Goal: Task Accomplishment & Management: Use online tool/utility

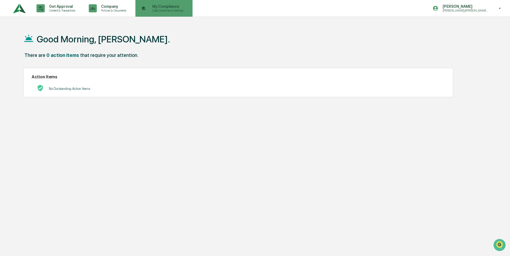
click at [159, 6] on p "My Compliance" at bounding box center [167, 6] width 38 height 4
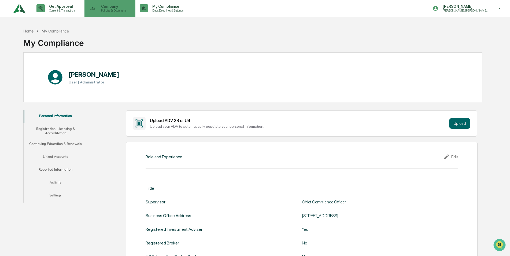
click at [112, 9] on p "Policies & Documents" at bounding box center [113, 11] width 32 height 4
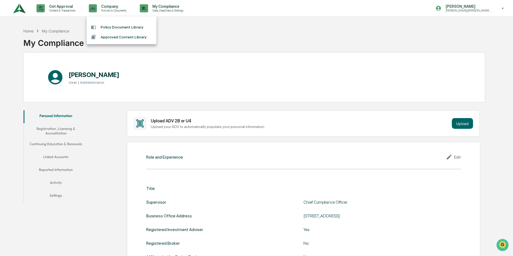
click at [115, 25] on li "Policy Document Library" at bounding box center [122, 27] width 70 height 10
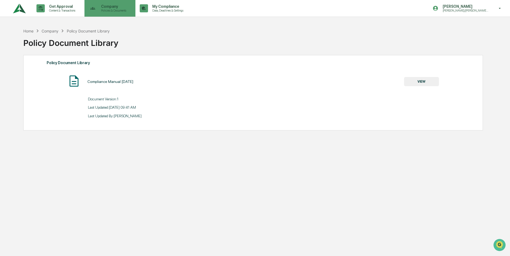
click at [120, 10] on p "Policies & Documents" at bounding box center [113, 11] width 32 height 4
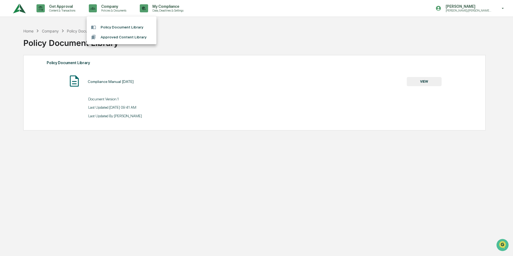
click at [472, 8] on div at bounding box center [256, 128] width 513 height 256
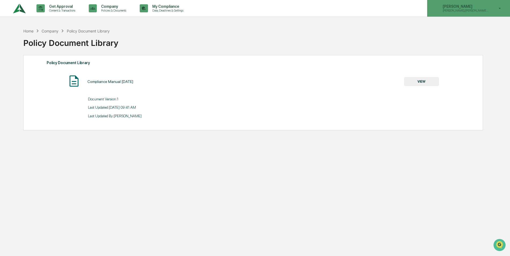
click at [502, 9] on icon at bounding box center [499, 8] width 9 height 5
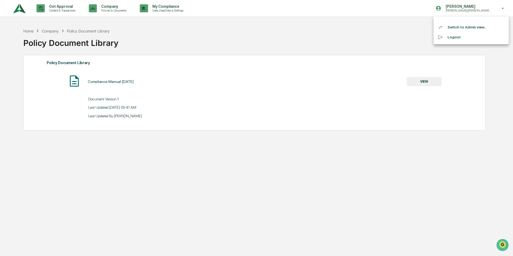
click at [475, 25] on li "Switch to Admin view..." at bounding box center [470, 27] width 75 height 10
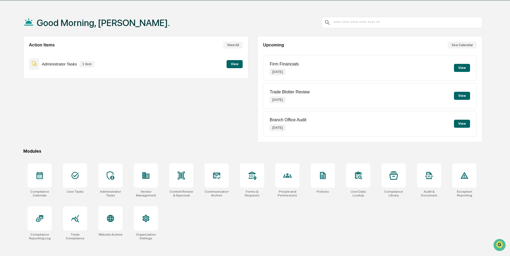
scroll to position [25, 0]
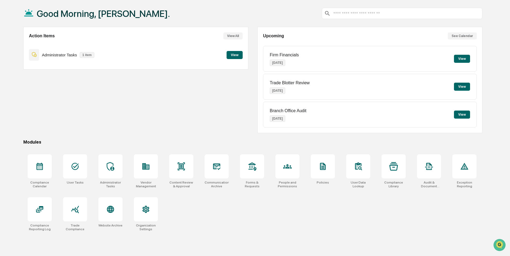
click at [233, 53] on button "View" at bounding box center [235, 55] width 16 height 8
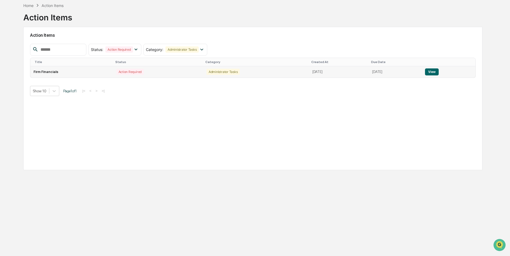
click at [435, 74] on button "View" at bounding box center [432, 71] width 14 height 7
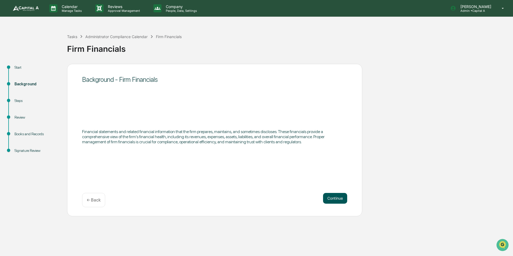
click at [335, 200] on button "Continue" at bounding box center [335, 198] width 24 height 11
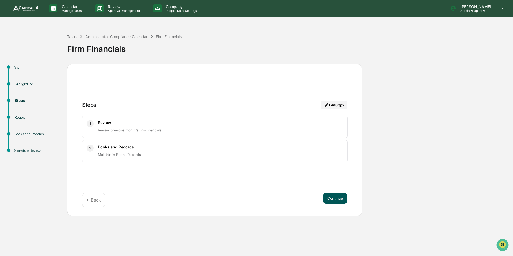
click at [329, 195] on button "Continue" at bounding box center [335, 198] width 24 height 11
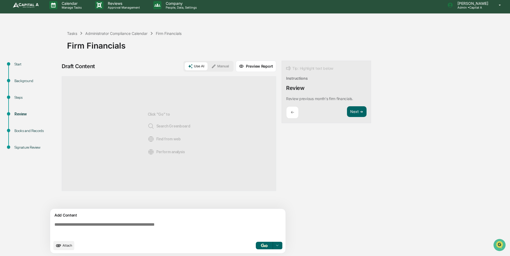
scroll to position [4, 0]
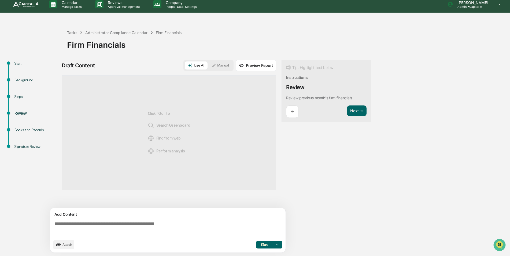
click at [23, 131] on div "Books and Records" at bounding box center [36, 130] width 44 height 6
click at [355, 109] on button "Next ➔" at bounding box center [357, 110] width 20 height 11
click at [291, 109] on p "←" at bounding box center [292, 111] width 3 height 5
click at [292, 111] on p "←" at bounding box center [292, 111] width 3 height 5
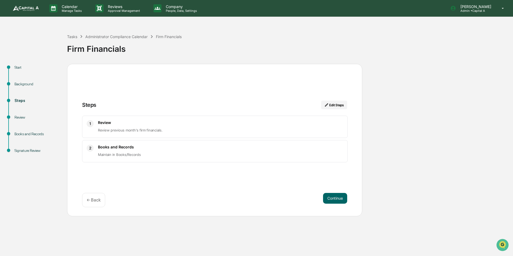
click at [159, 131] on span "Review previous month's firm financials." at bounding box center [130, 130] width 65 height 4
click at [334, 105] on button "Edit Steps" at bounding box center [334, 105] width 26 height 9
click at [329, 107] on button "Edit Steps" at bounding box center [334, 105] width 26 height 9
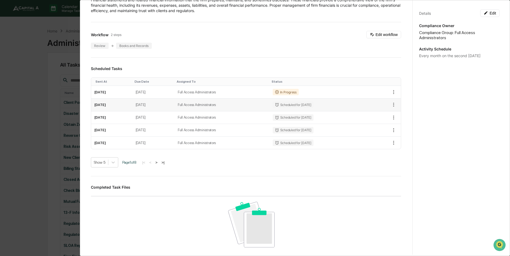
scroll to position [54, 0]
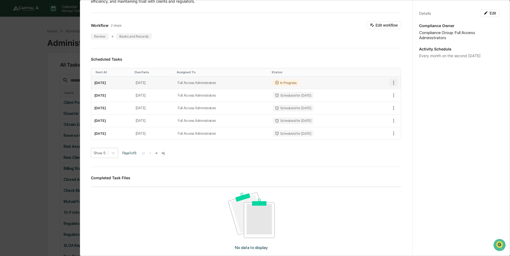
click at [391, 82] on icon "button" at bounding box center [394, 83] width 6 height 6
click at [380, 56] on div at bounding box center [256, 128] width 513 height 256
click at [7, 66] on div "Administrator Activity List Firm Financials Continue Task Firm Financials Edit …" at bounding box center [255, 128] width 510 height 256
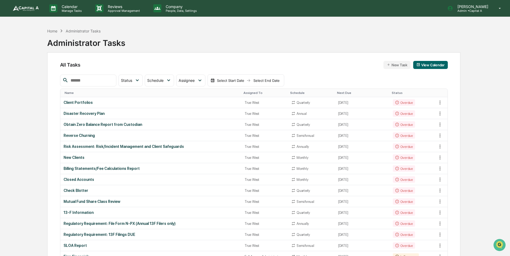
click at [52, 34] on div "Home Administrator Tasks Administrator Tasks" at bounding box center [86, 39] width 78 height 22
drag, startPoint x: 52, startPoint y: 34, endPoint x: 56, endPoint y: 29, distance: 5.5
click at [56, 29] on div "Home" at bounding box center [52, 31] width 10 height 5
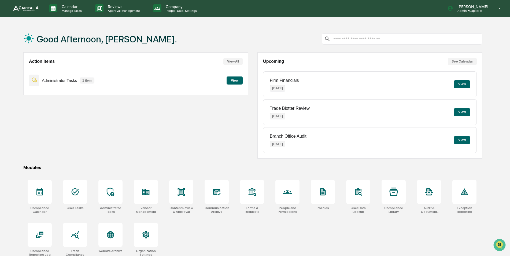
click at [242, 83] on button "View" at bounding box center [235, 80] width 16 height 8
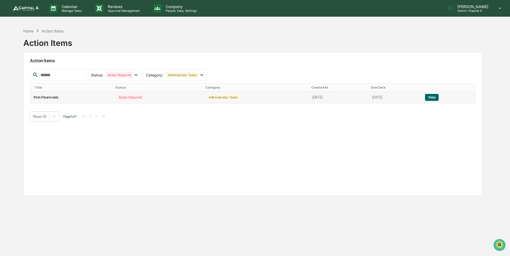
click at [436, 97] on button "View" at bounding box center [432, 97] width 14 height 7
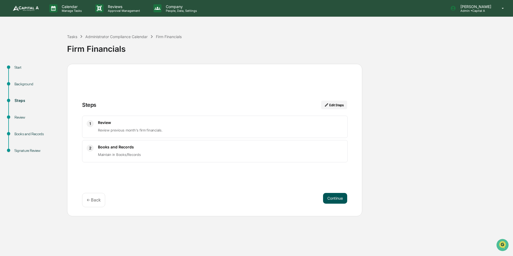
click at [334, 200] on button "Continue" at bounding box center [335, 198] width 24 height 11
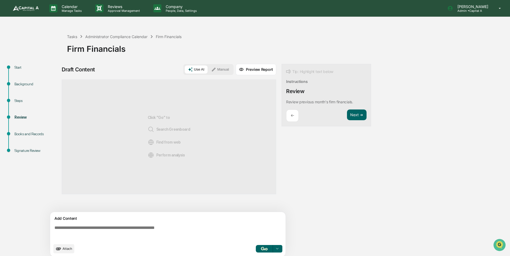
click at [253, 71] on button "Preview Report" at bounding box center [256, 69] width 40 height 11
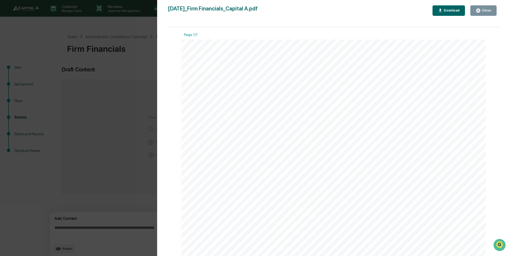
click at [494, 8] on button "Close" at bounding box center [483, 10] width 26 height 10
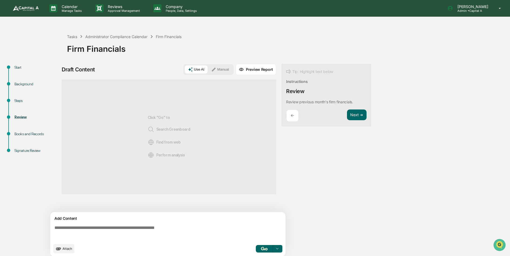
click at [168, 152] on span "Perform analysis" at bounding box center [166, 155] width 37 height 6
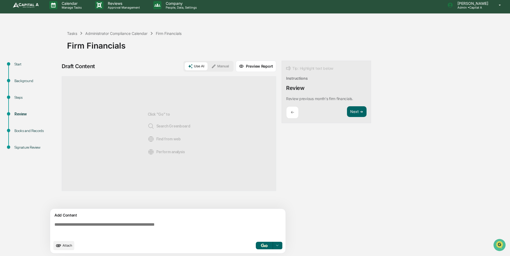
scroll to position [4, 0]
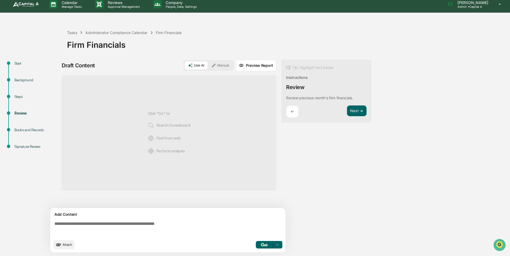
click at [68, 243] on span "Attach" at bounding box center [67, 244] width 10 height 4
click at [64, 243] on span "Attach" at bounding box center [67, 244] width 10 height 4
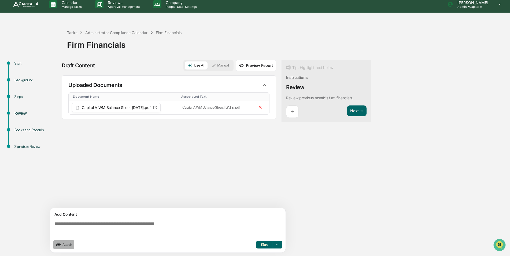
click at [65, 245] on span "Attach" at bounding box center [67, 244] width 10 height 4
click at [63, 244] on span "Attach" at bounding box center [67, 244] width 10 height 4
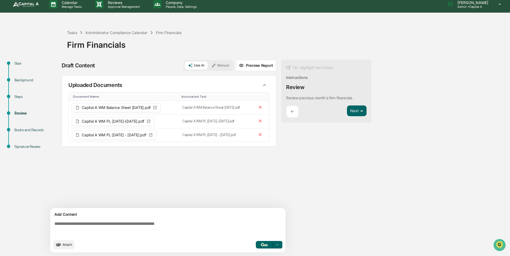
click at [71, 241] on button "Attach" at bounding box center [63, 244] width 21 height 9
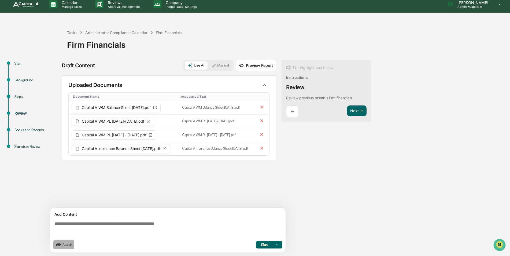
click at [61, 243] on icon "upload document" at bounding box center [58, 245] width 6 height 6
click at [64, 250] on div "Add Content Attach Select..." at bounding box center [167, 230] width 235 height 45
click at [65, 247] on button "Attach" at bounding box center [63, 244] width 21 height 9
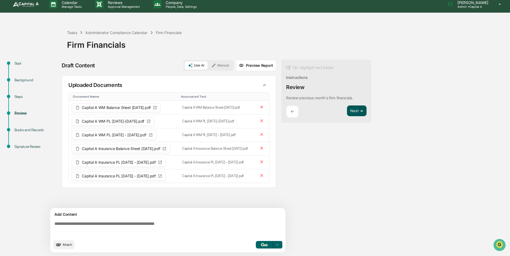
click at [362, 110] on button "Next ➔" at bounding box center [357, 110] width 20 height 11
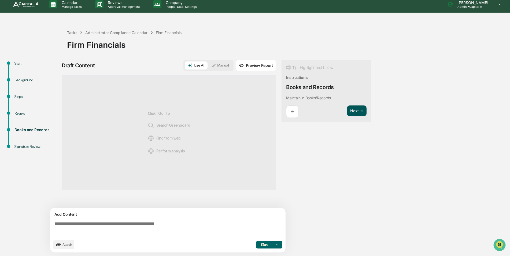
click at [361, 111] on button "Next ➔" at bounding box center [357, 110] width 20 height 11
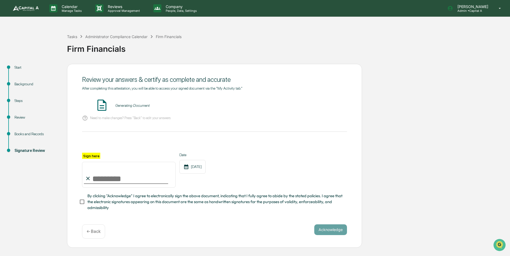
scroll to position [0, 0]
click at [111, 181] on input "Sign here" at bounding box center [129, 175] width 94 height 26
type input "**********"
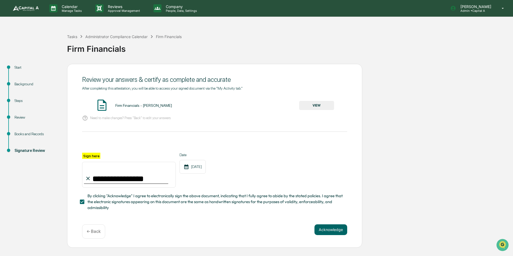
click at [32, 129] on div "Review" at bounding box center [36, 123] width 53 height 17
click at [31, 134] on div "Books and Records" at bounding box center [36, 134] width 44 height 6
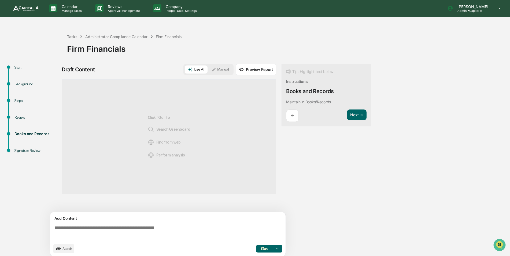
click at [25, 118] on div "Review" at bounding box center [36, 117] width 44 height 6
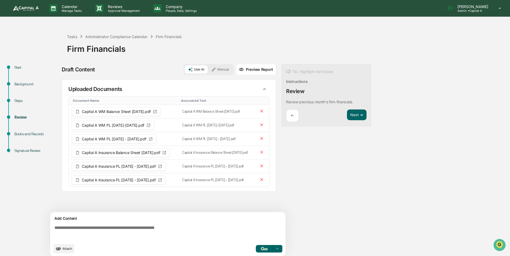
click at [24, 127] on div "Review" at bounding box center [36, 123] width 53 height 17
click at [23, 130] on div "Review" at bounding box center [36, 123] width 53 height 17
click at [21, 133] on div "Books and Records" at bounding box center [36, 134] width 44 height 6
click at [19, 137] on div "Books and Records" at bounding box center [36, 140] width 53 height 17
click at [20, 135] on div "Books and Records" at bounding box center [36, 134] width 44 height 6
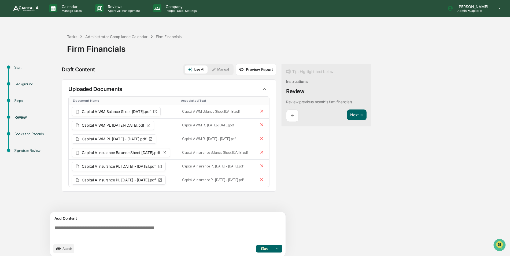
click at [20, 134] on div "Books and Records" at bounding box center [36, 134] width 44 height 6
click at [29, 135] on div "Books and Records" at bounding box center [36, 134] width 44 height 6
click at [355, 117] on button "Next ➔" at bounding box center [357, 114] width 20 height 11
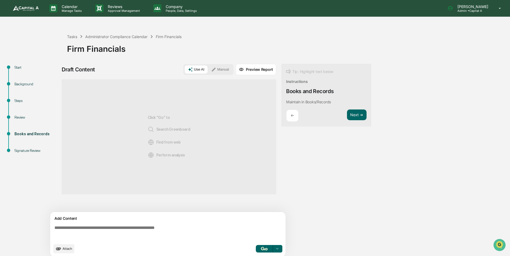
click at [297, 120] on div "←" at bounding box center [292, 115] width 13 height 13
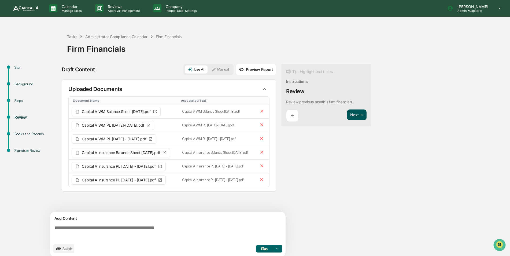
click at [356, 115] on button "Next ➔" at bounding box center [357, 114] width 20 height 11
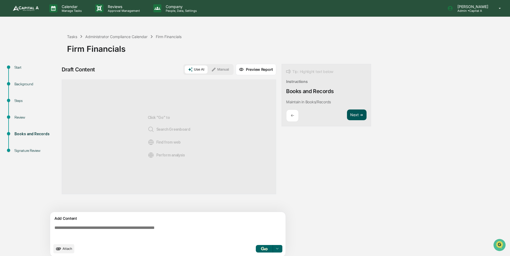
click at [356, 115] on button "Next ➔" at bounding box center [357, 114] width 20 height 11
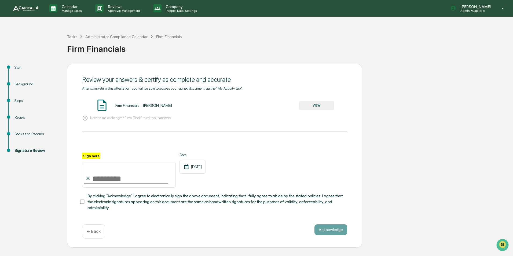
click at [131, 175] on input "Sign here" at bounding box center [129, 175] width 94 height 26
type input "**********"
click at [94, 230] on p "← Back" at bounding box center [94, 231] width 14 height 5
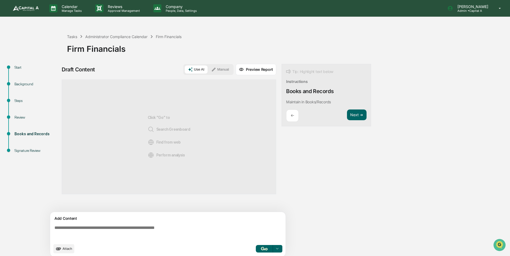
click at [182, 130] on span "Search Greenboard" at bounding box center [169, 129] width 43 height 6
click at [165, 118] on div "Click "Go" to Search Greenboard Find from web Perform analysis" at bounding box center [169, 136] width 43 height 97
click at [219, 67] on button "Manual" at bounding box center [220, 69] width 24 height 8
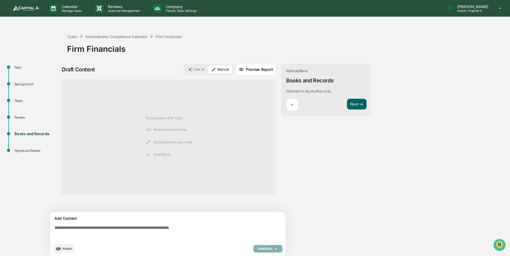
click at [201, 68] on button "Use AI" at bounding box center [196, 69] width 23 height 8
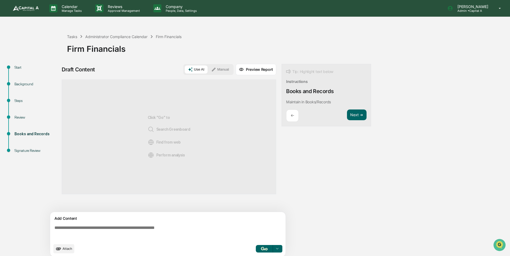
click at [257, 69] on button "Preview Report" at bounding box center [256, 69] width 40 height 11
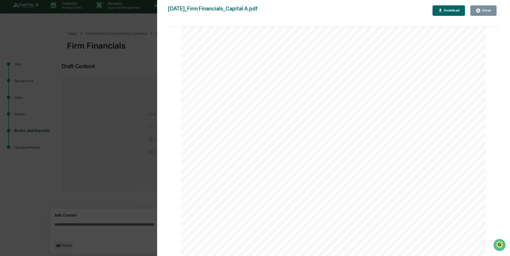
scroll to position [4, 0]
click at [488, 7] on button "Close" at bounding box center [483, 10] width 26 height 10
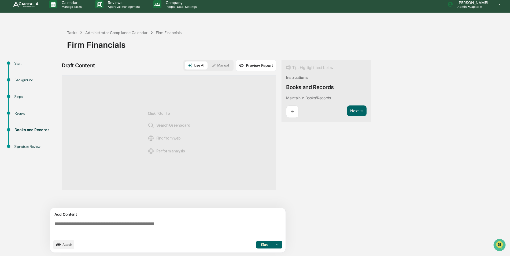
click at [157, 137] on span "Find from web" at bounding box center [164, 138] width 33 height 6
click at [149, 158] on div "Click "Go" to Search Greenboard Find from web Perform analysis" at bounding box center [169, 132] width 43 height 97
drag, startPoint x: 31, startPoint y: 114, endPoint x: 18, endPoint y: 115, distance: 12.4
click at [29, 114] on div "Review" at bounding box center [36, 113] width 44 height 6
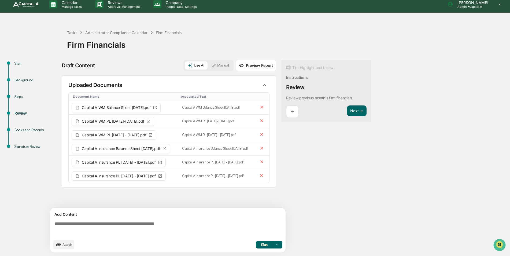
click at [258, 65] on button "Preview Report" at bounding box center [256, 65] width 40 height 11
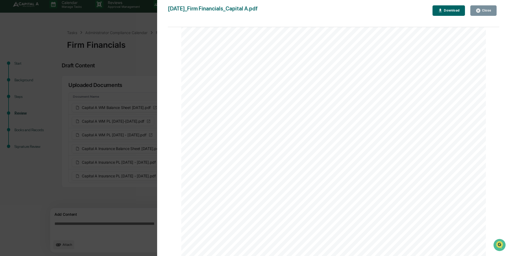
scroll to position [214, 0]
click at [494, 11] on button "Close" at bounding box center [483, 10] width 26 height 10
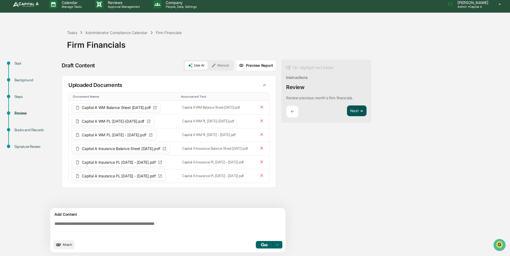
click at [352, 115] on button "Next ➔" at bounding box center [357, 110] width 20 height 11
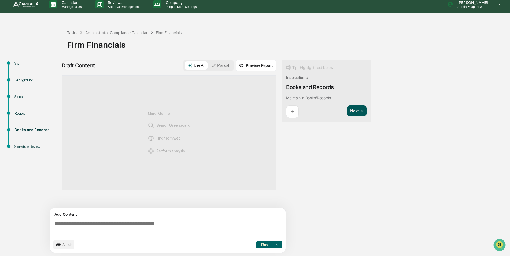
click at [352, 115] on button "Next ➔" at bounding box center [357, 110] width 20 height 11
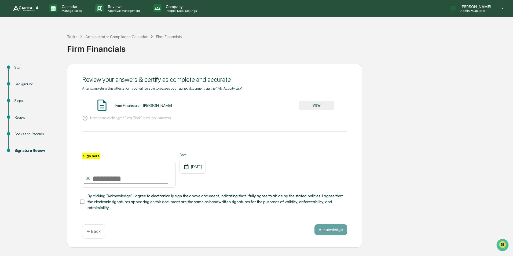
click at [141, 177] on input "Sign here" at bounding box center [129, 175] width 94 height 26
type input "**********"
click at [27, 135] on div "Books and Records" at bounding box center [36, 134] width 44 height 6
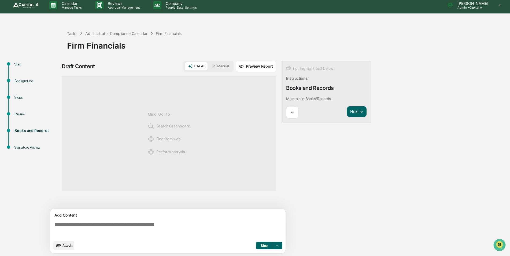
scroll to position [4, 0]
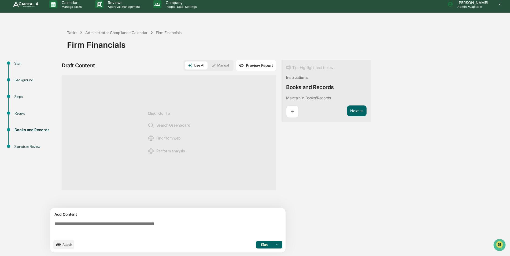
click at [16, 117] on div "Review" at bounding box center [36, 119] width 53 height 17
click at [17, 116] on div "Review" at bounding box center [36, 113] width 44 height 6
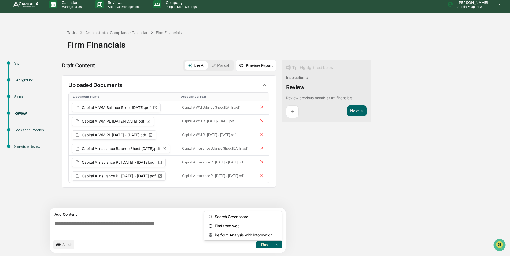
click at [279, 245] on div at bounding box center [277, 244] width 9 height 9
click at [239, 236] on span "Perform Analysis with Information" at bounding box center [243, 235] width 60 height 9
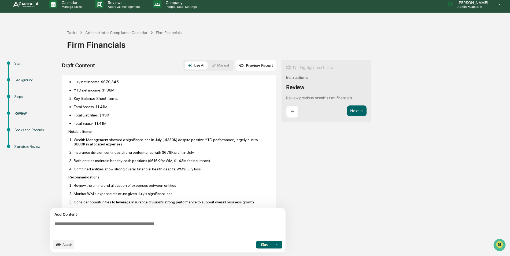
scroll to position [251, 0]
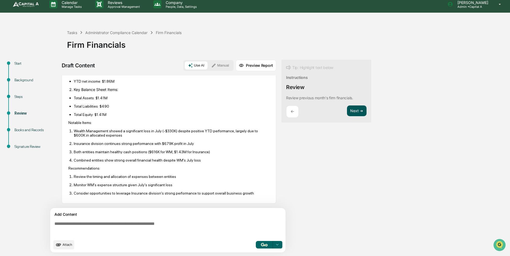
click at [357, 113] on button "Next ➔" at bounding box center [357, 110] width 20 height 11
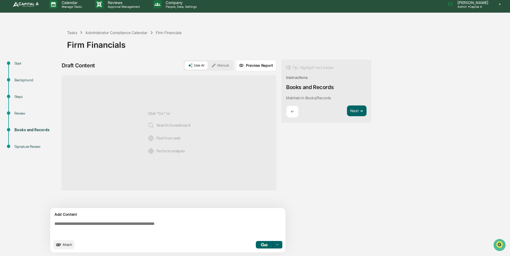
click at [168, 129] on div "Click "Go" to Search Greenboard Find from web Perform analysis" at bounding box center [169, 132] width 43 height 97
click at [171, 123] on span "Search Greenboard" at bounding box center [169, 125] width 43 height 6
click at [161, 126] on span "Search Greenboard" at bounding box center [169, 125] width 43 height 6
click at [154, 126] on img at bounding box center [151, 125] width 6 height 6
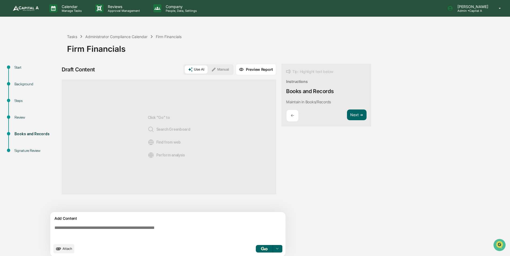
click at [22, 117] on div "Review" at bounding box center [36, 117] width 44 height 6
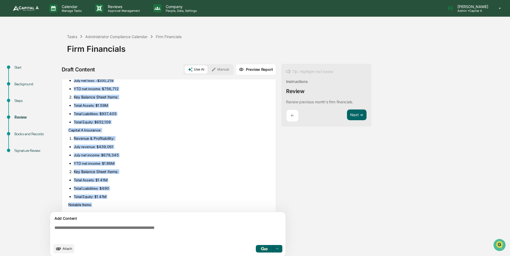
scroll to position [177, 0]
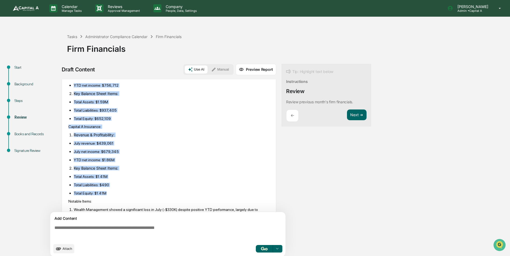
drag, startPoint x: 69, startPoint y: 136, endPoint x: 123, endPoint y: 194, distance: 79.3
click at [123, 194] on div "Based on my review of the [DATE] financial statements for Capital A Wealth Mana…" at bounding box center [168, 156] width 201 height 236
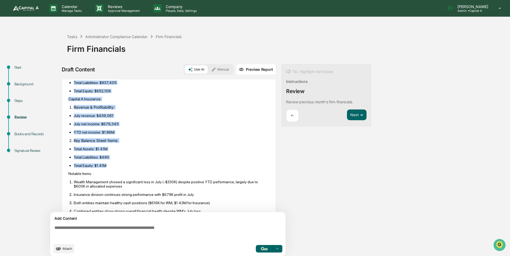
scroll to position [251, 0]
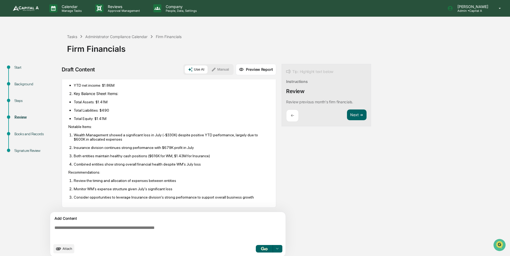
click at [121, 138] on p "Wealth Management showed a significant loss in July (-$330K) despite positive Y…" at bounding box center [172, 137] width 196 height 9
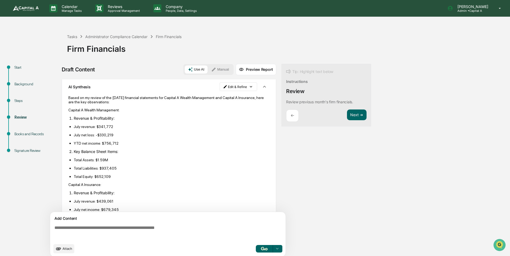
scroll to position [117, 0]
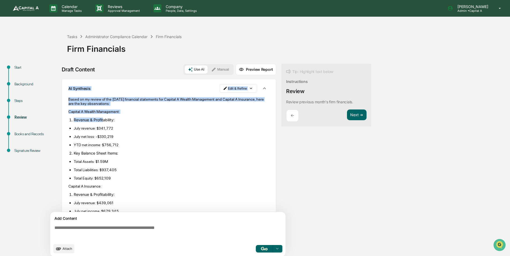
drag, startPoint x: 66, startPoint y: 90, endPoint x: 103, endPoint y: 117, distance: 45.8
click at [103, 117] on div "AI Synthesis Edit & Refine Based on my review of the [DATE] financial statement…" at bounding box center [169, 210] width 214 height 263
drag, startPoint x: 103, startPoint y: 117, endPoint x: 95, endPoint y: 106, distance: 13.4
click at [95, 106] on div "Based on my review of the [DATE] financial statements for Capital A Wealth Mana…" at bounding box center [168, 215] width 201 height 236
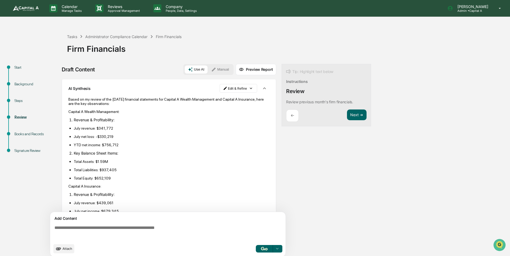
click at [68, 102] on div "AI Synthesis Edit & Refine Based on my review of the [DATE] financial statement…" at bounding box center [169, 210] width 214 height 263
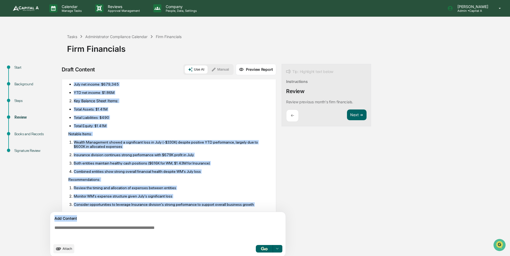
scroll to position [251, 0]
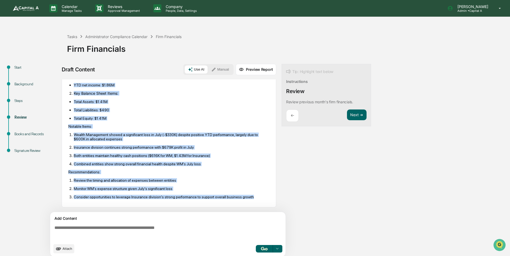
drag, startPoint x: 68, startPoint y: 100, endPoint x: 246, endPoint y: 198, distance: 202.9
click at [246, 198] on div "AI Synthesis Edit & Refine Based on my review of the [DATE] financial statement…" at bounding box center [169, 75] width 214 height 263
copy div "Based on my review of the [DATE] financial statements for Capital A Wealth Mana…"
click at [229, 173] on p "Recommendations:" at bounding box center [168, 172] width 201 height 4
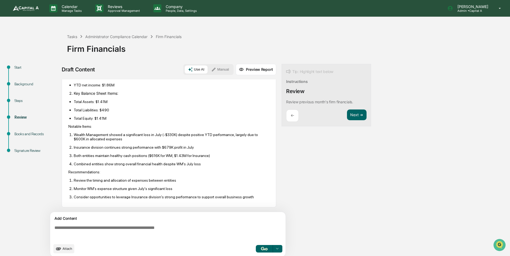
scroll to position [251, 0]
